Goal: Transaction & Acquisition: Purchase product/service

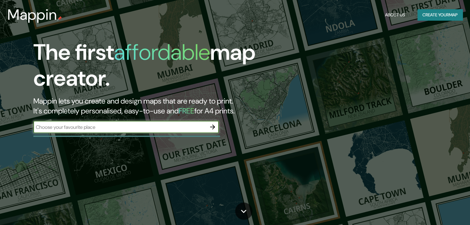
click at [108, 131] on div "​" at bounding box center [125, 127] width 185 height 12
type input "foro total play"
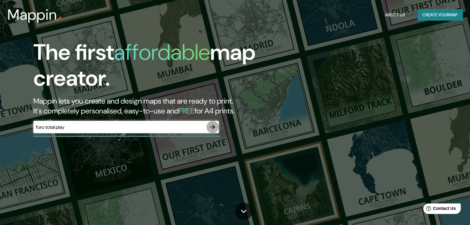
click at [215, 127] on icon "button" at bounding box center [212, 127] width 7 height 7
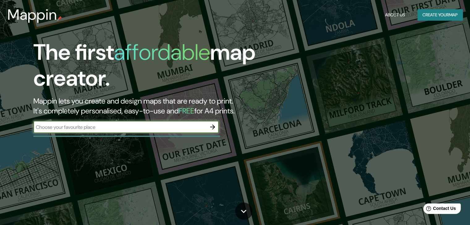
click at [102, 127] on input "text" at bounding box center [119, 127] width 173 height 7
click at [102, 126] on input "text" at bounding box center [119, 127] width 173 height 7
type input "cdmx"
click at [212, 126] on icon "button" at bounding box center [212, 127] width 7 height 7
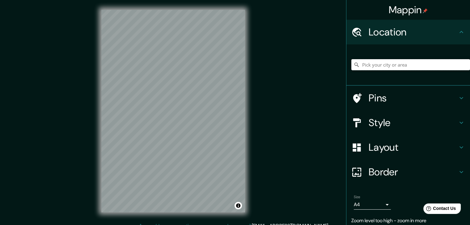
click at [364, 66] on input "Pick your city or area" at bounding box center [410, 64] width 119 height 11
click at [397, 66] on input "foro total play" at bounding box center [410, 64] width 119 height 11
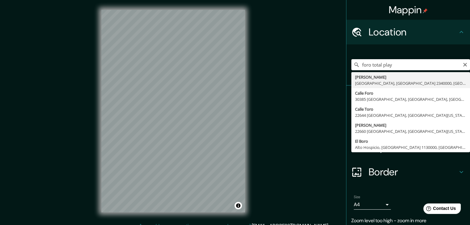
drag, startPoint x: 397, startPoint y: 66, endPoint x: 346, endPoint y: 69, distance: 51.1
click at [346, 69] on div "foro total play [PERSON_NAME][GEOGRAPHIC_DATA] [GEOGRAPHIC_DATA] [GEOGRAPHIC_DA…" at bounding box center [408, 64] width 124 height 41
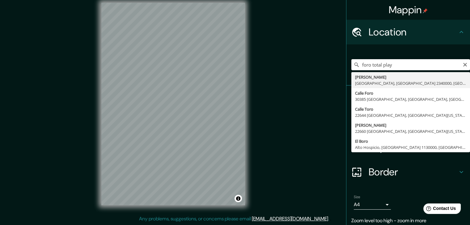
drag, startPoint x: 395, startPoint y: 59, endPoint x: 395, endPoint y: 67, distance: 8.3
click at [395, 65] on input "foro total play" at bounding box center [410, 64] width 119 height 11
drag, startPoint x: 396, startPoint y: 68, endPoint x: 338, endPoint y: 63, distance: 58.0
click at [338, 63] on div "Mappin Location foro total play [PERSON_NAME][GEOGRAPHIC_DATA] [GEOGRAPHIC_DATA…" at bounding box center [235, 109] width 470 height 233
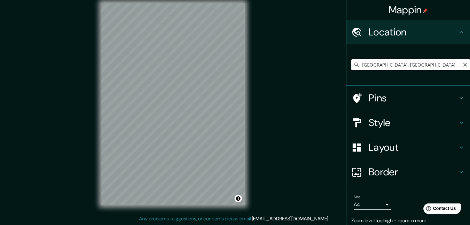
drag, startPoint x: 422, startPoint y: 65, endPoint x: 390, endPoint y: 62, distance: 32.6
click at [390, 62] on input "[GEOGRAPHIC_DATA], [GEOGRAPHIC_DATA]" at bounding box center [410, 64] width 119 height 11
click at [376, 62] on input "[GEOGRAPHIC_DATA], [GEOGRAPHIC_DATA]" at bounding box center [410, 64] width 119 height 11
drag, startPoint x: 416, startPoint y: 62, endPoint x: 309, endPoint y: 67, distance: 107.2
click at [309, 67] on div "Mappin Location [GEOGRAPHIC_DATA], [GEOGRAPHIC_DATA] Pins Style Layout Border C…" at bounding box center [235, 109] width 470 height 233
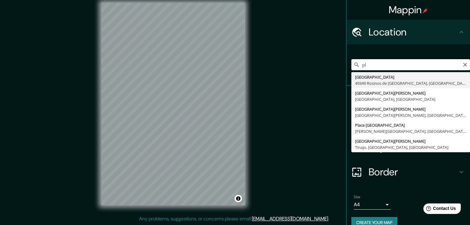
type input "p"
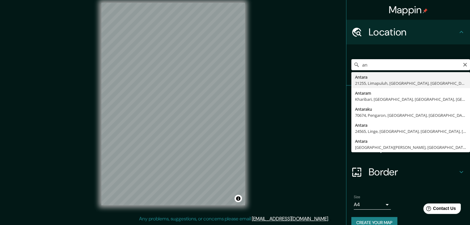
type input "a"
